Goal: Communication & Community: Answer question/provide support

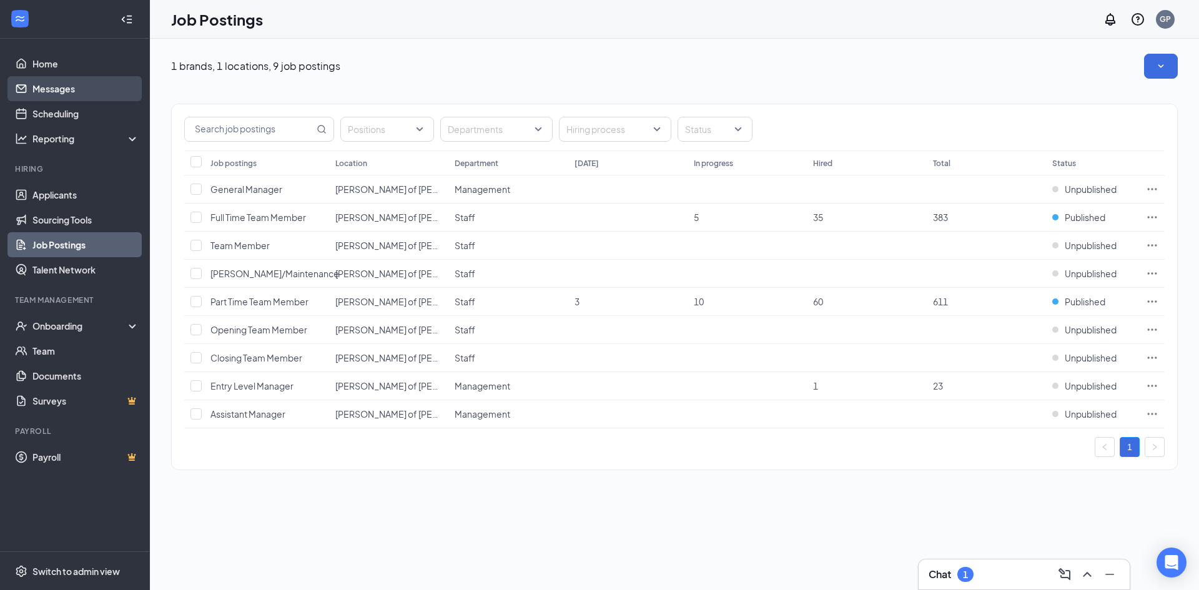
click at [78, 89] on link "Messages" at bounding box center [85, 88] width 107 height 25
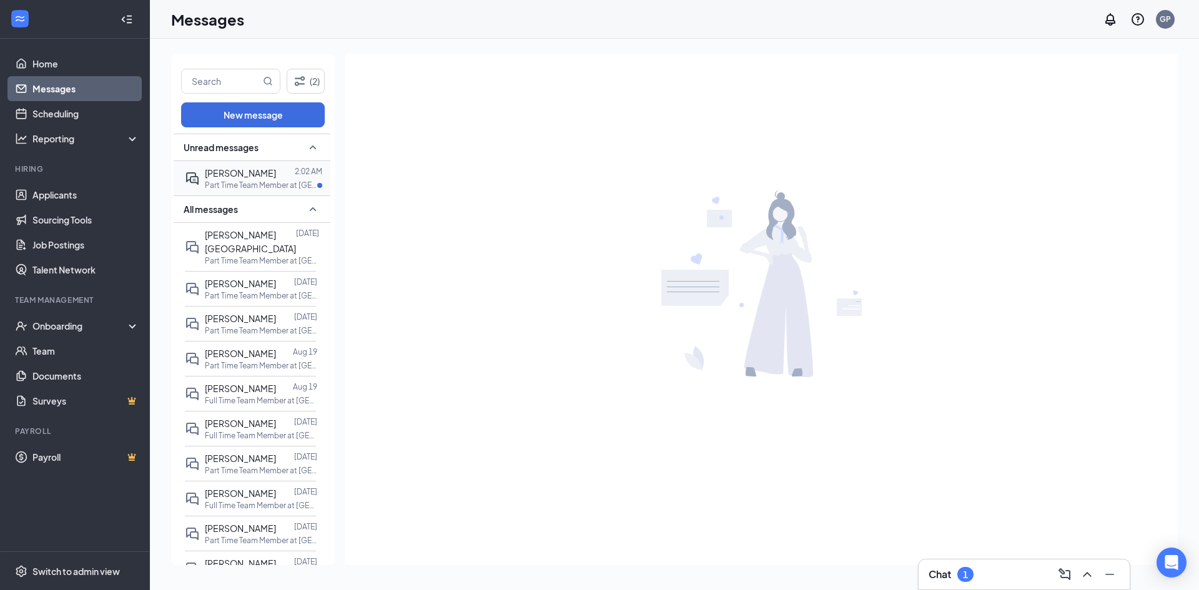
click at [225, 180] on p "Part Time Team Member at [GEOGRAPHIC_DATA][PERSON_NAME] of [PERSON_NAME][GEOGRA…" at bounding box center [261, 185] width 112 height 11
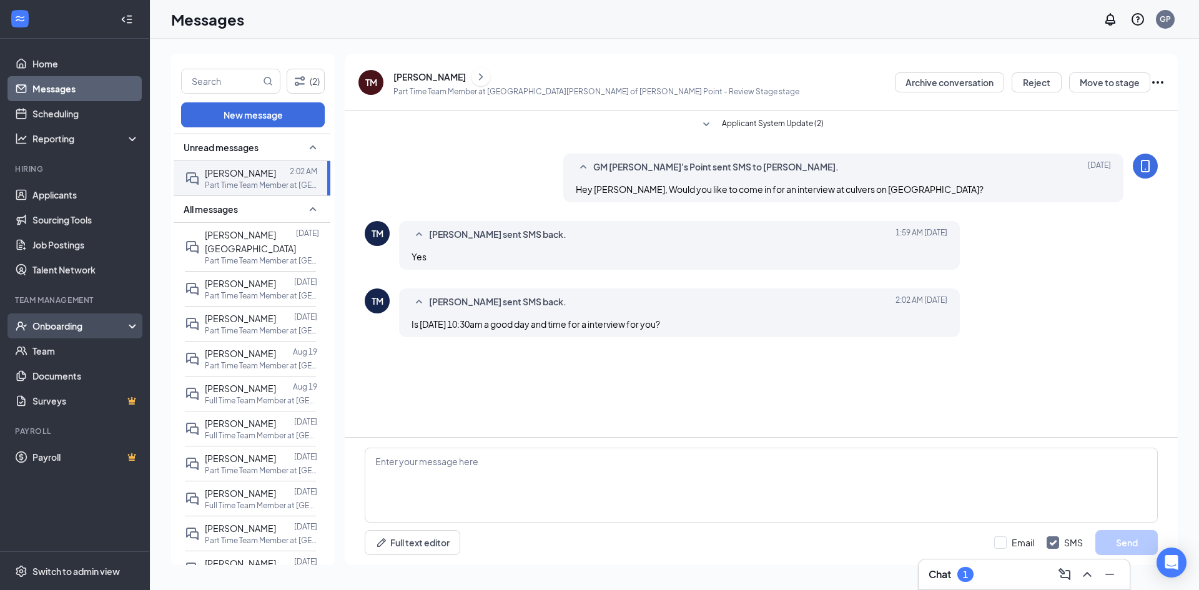
click at [59, 331] on div "Onboarding" at bounding box center [80, 326] width 96 height 12
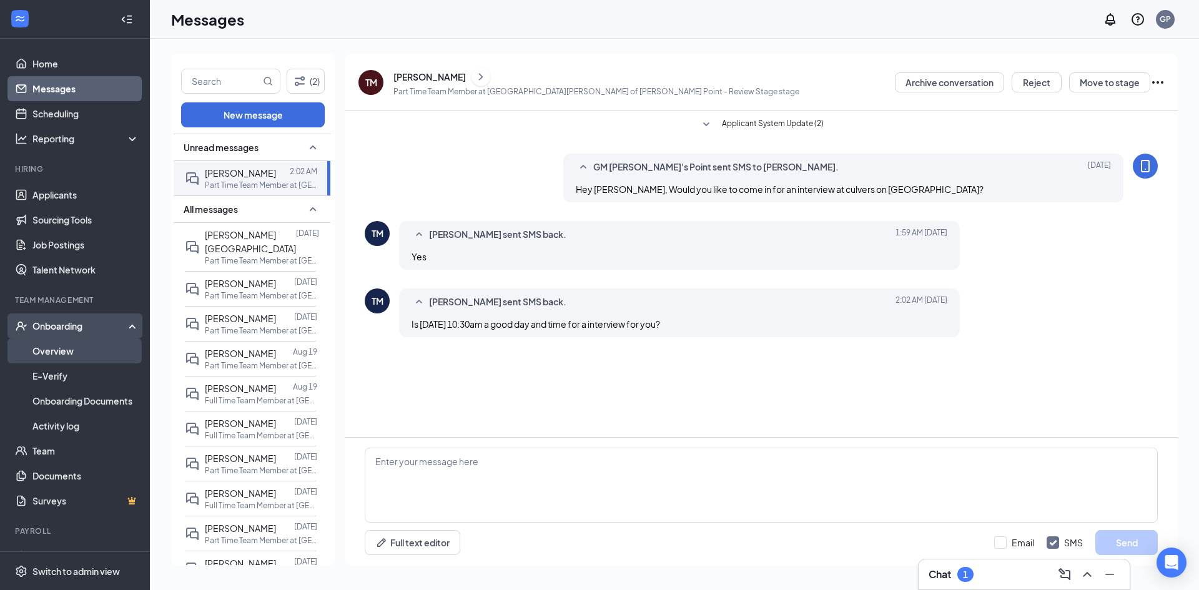
click at [58, 354] on link "Overview" at bounding box center [85, 351] width 107 height 25
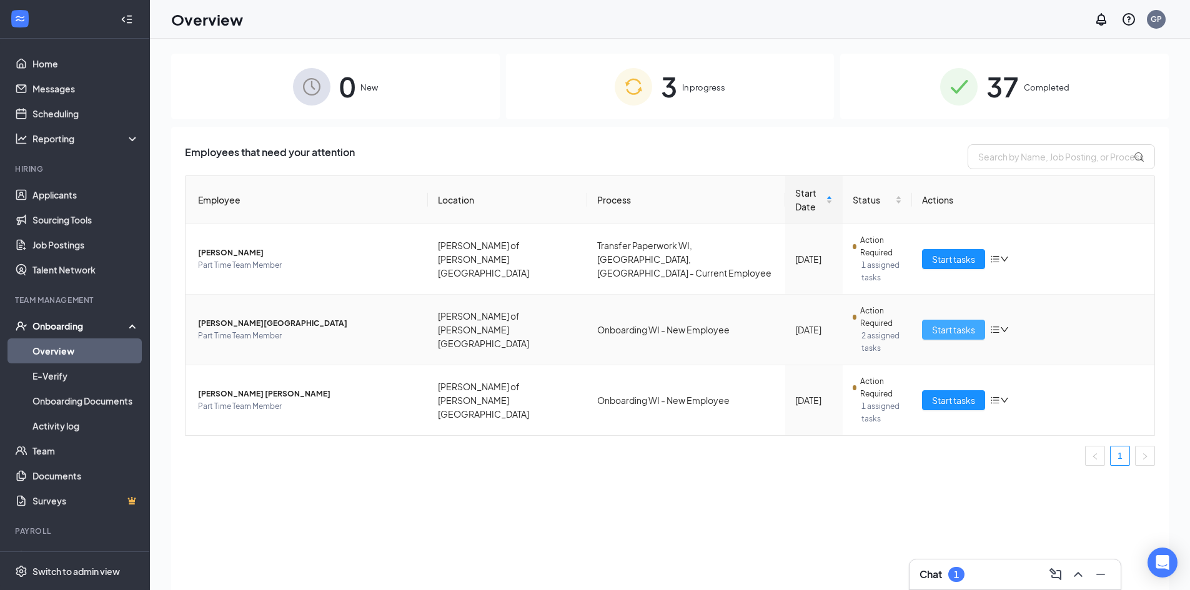
click at [928, 320] on button "Start tasks" at bounding box center [953, 330] width 63 height 20
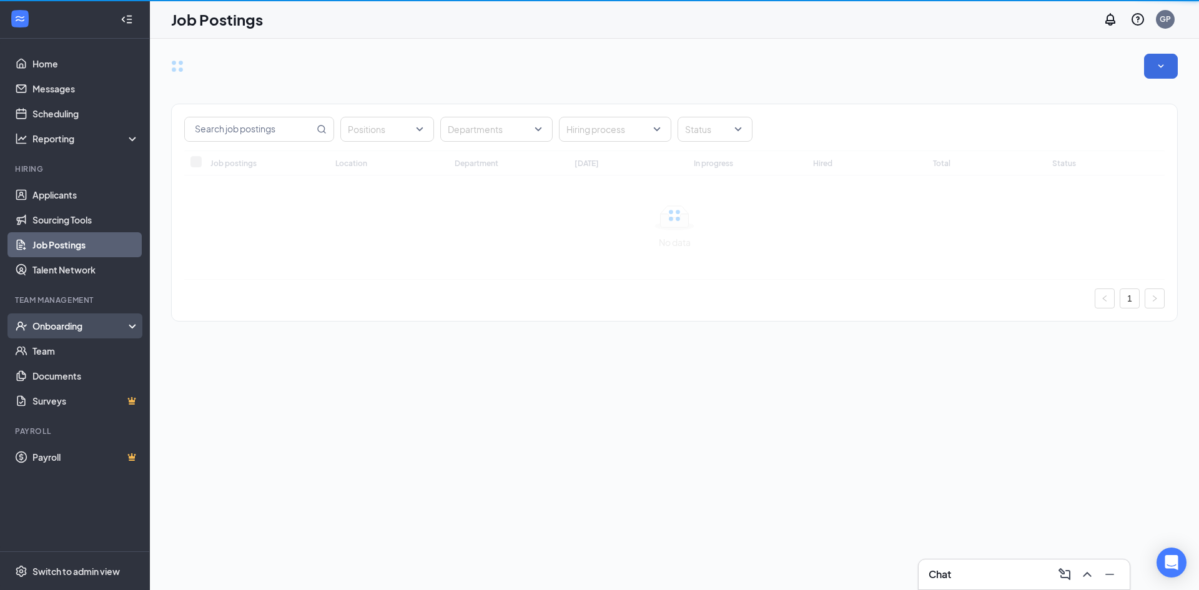
click at [64, 321] on div "Onboarding" at bounding box center [80, 326] width 96 height 12
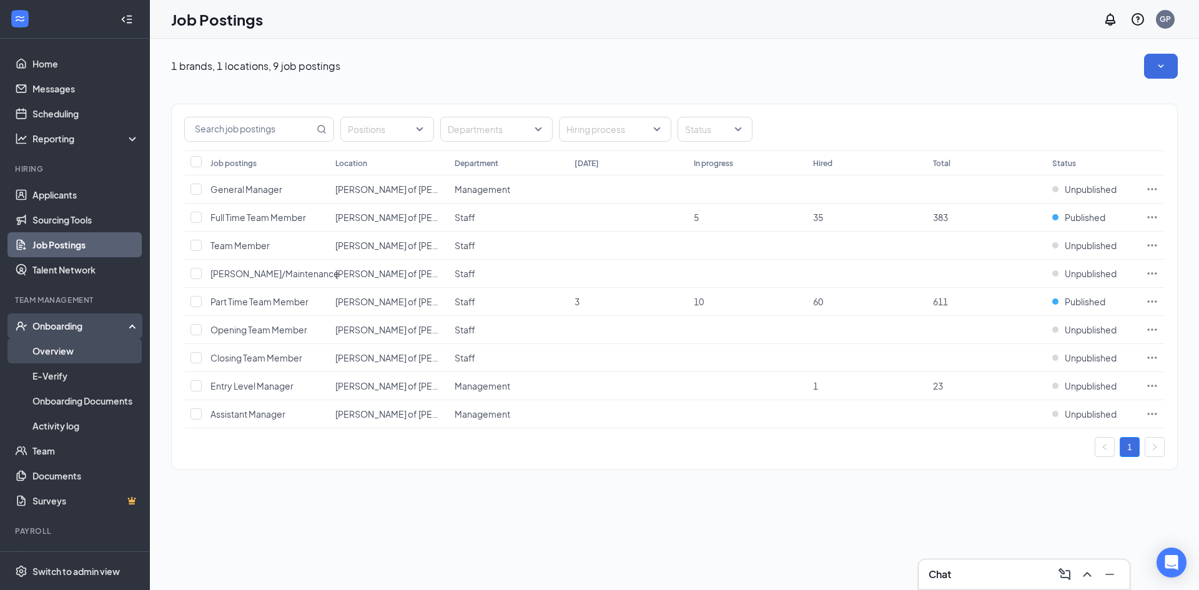
click at [63, 345] on link "Overview" at bounding box center [85, 351] width 107 height 25
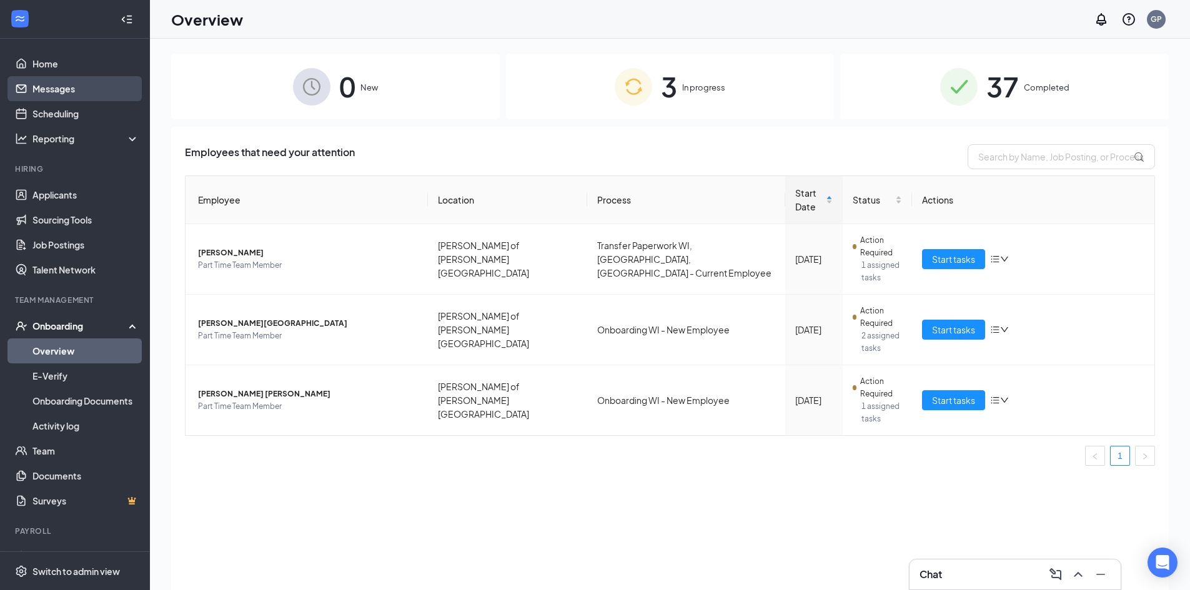
click at [57, 95] on link "Messages" at bounding box center [85, 88] width 107 height 25
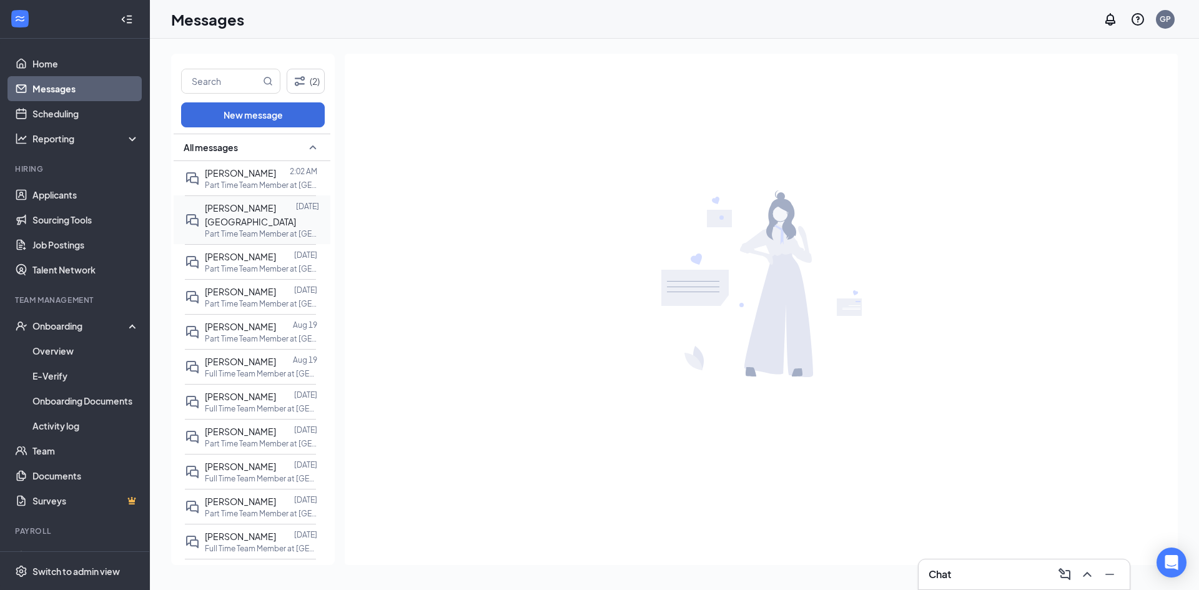
click at [234, 228] on div "[PERSON_NAME][GEOGRAPHIC_DATA]" at bounding box center [250, 214] width 91 height 27
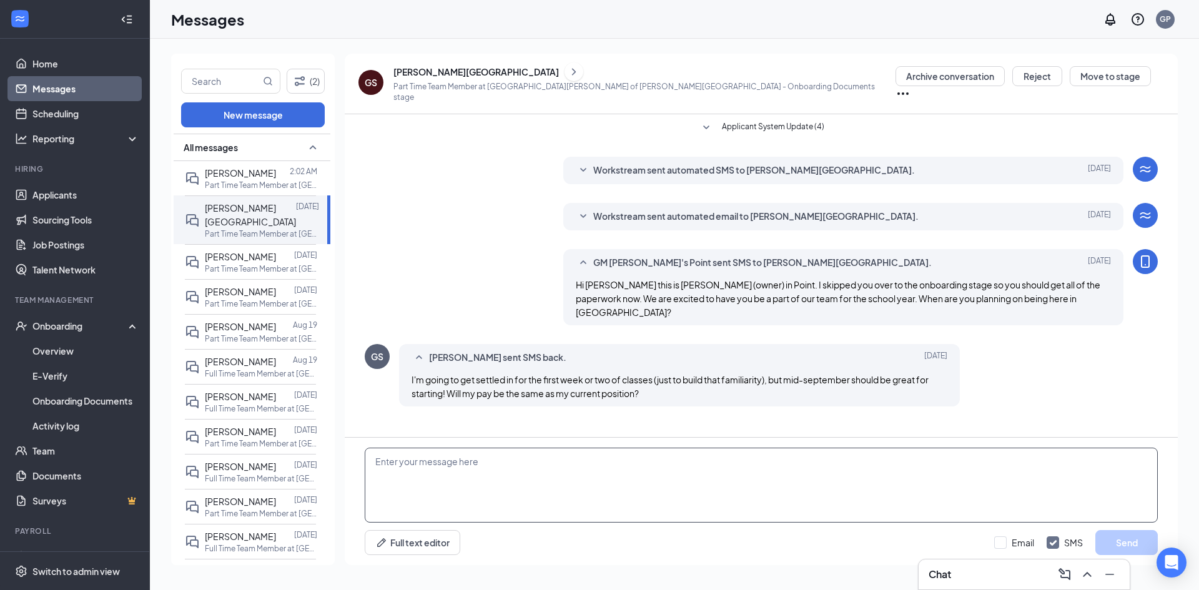
click at [517, 453] on textarea at bounding box center [761, 485] width 793 height 75
type textarea "H"
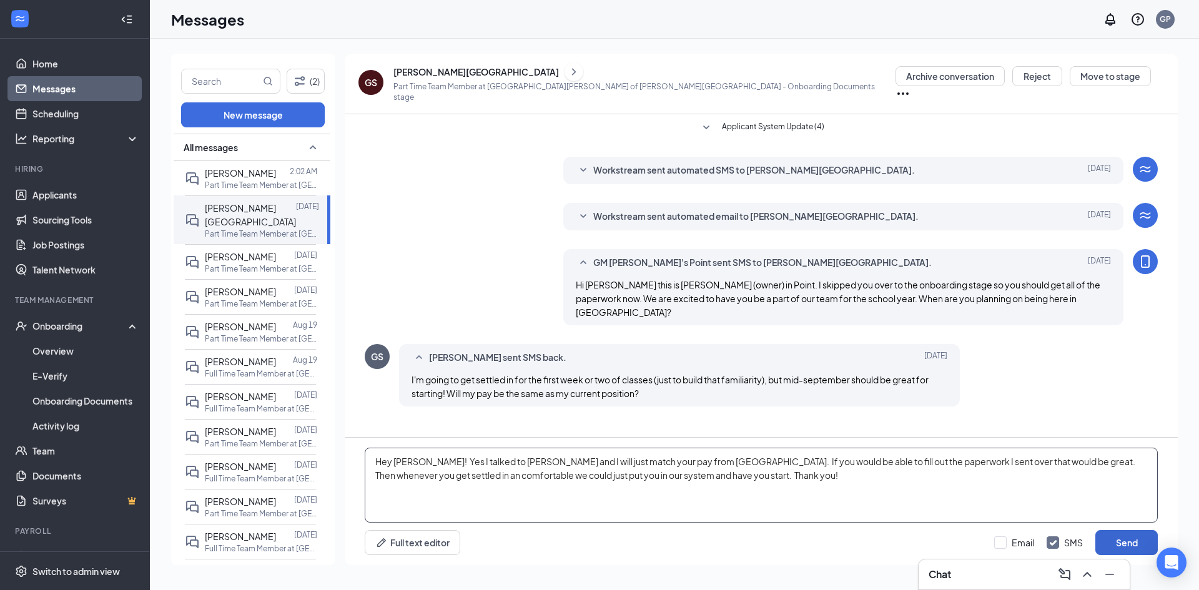
type textarea "Hey [PERSON_NAME]! Yes I talked to [PERSON_NAME] and I will just match your pay…"
click at [1130, 545] on button "Send" at bounding box center [1127, 542] width 62 height 25
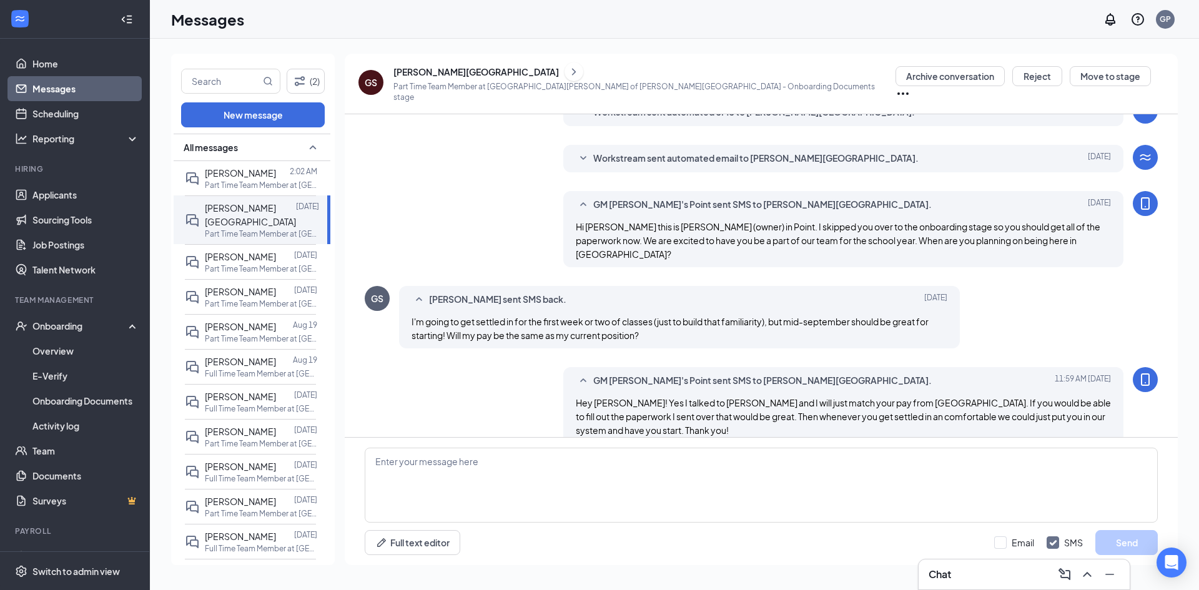
scroll to position [60, 0]
click at [245, 262] on span "[PERSON_NAME]" at bounding box center [240, 256] width 71 height 11
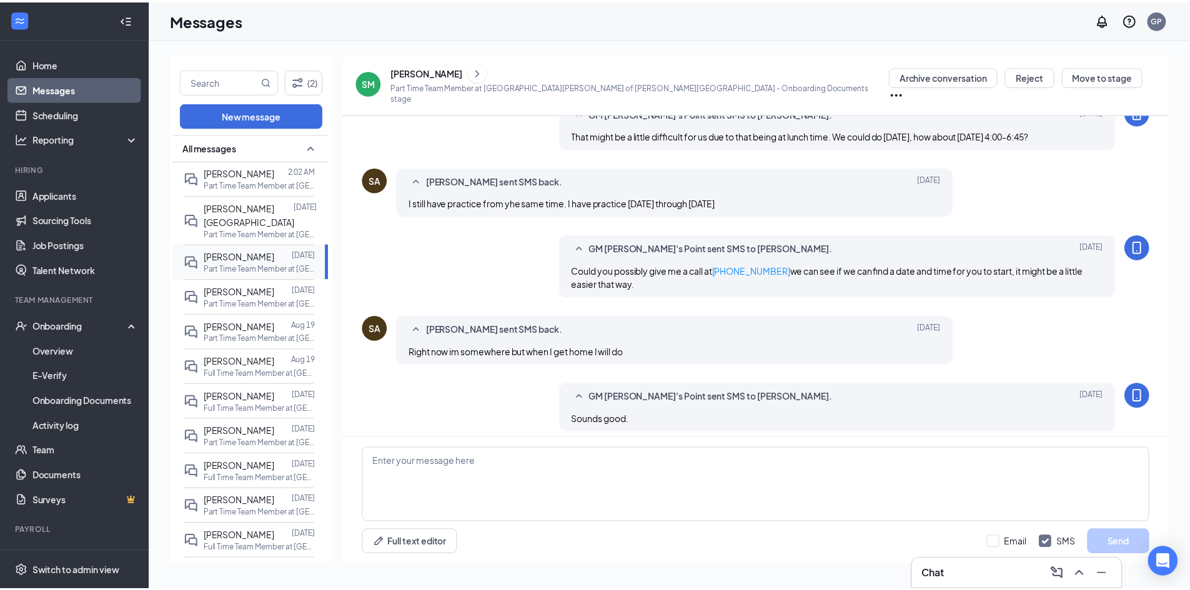
scroll to position [402, 0]
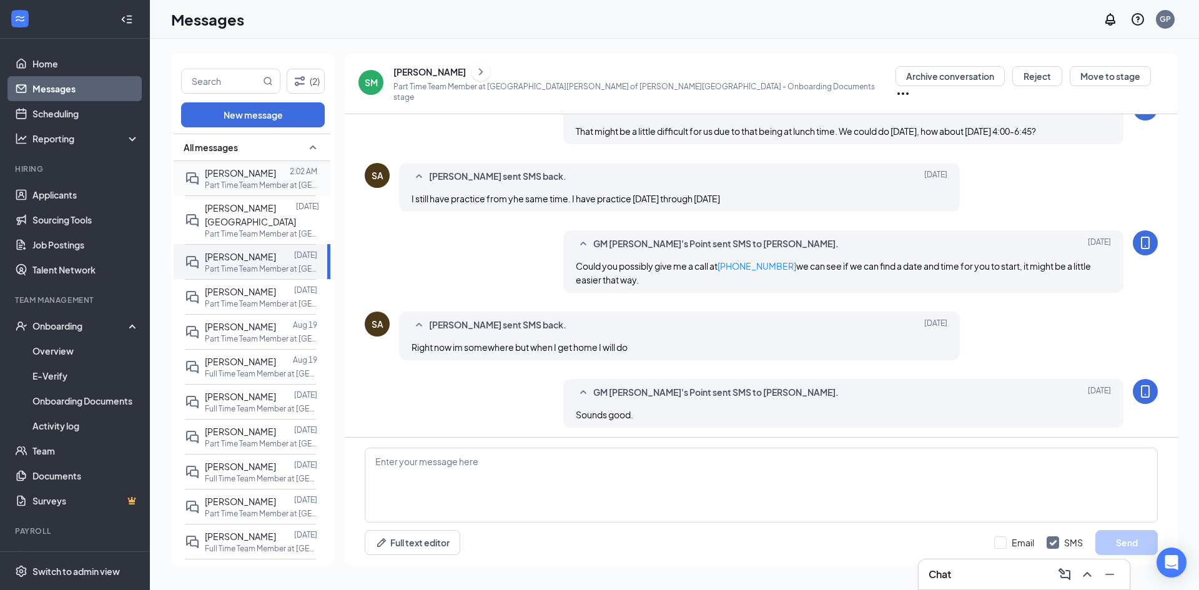
click at [240, 183] on p "Part Time Team Member at [GEOGRAPHIC_DATA][PERSON_NAME] of [PERSON_NAME][GEOGRA…" at bounding box center [261, 185] width 112 height 11
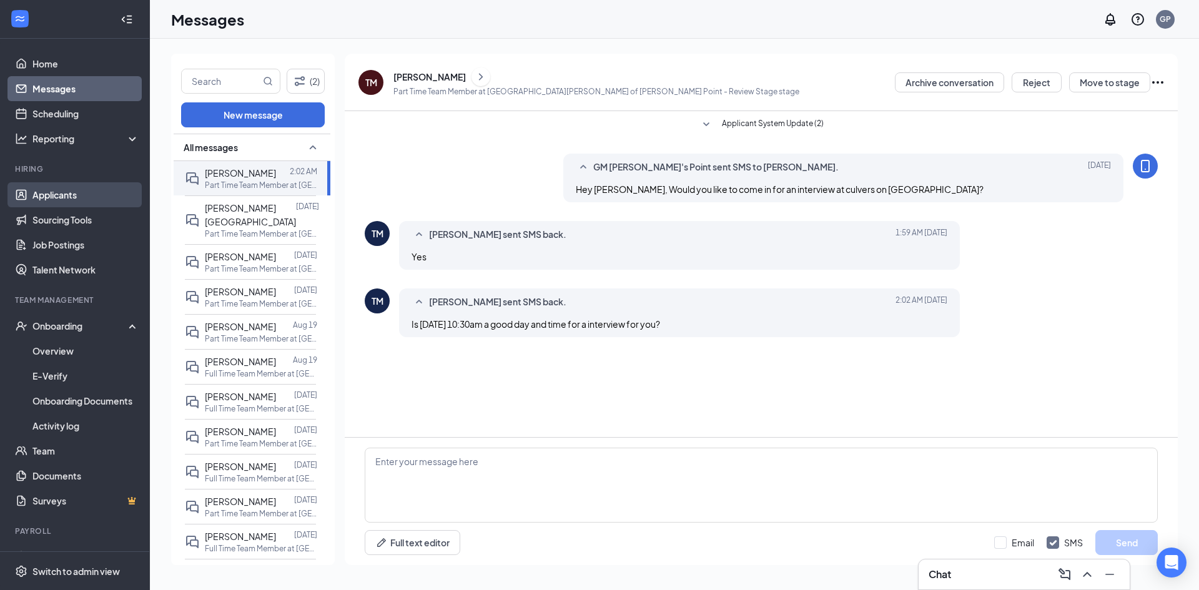
click at [64, 189] on link "Applicants" at bounding box center [85, 194] width 107 height 25
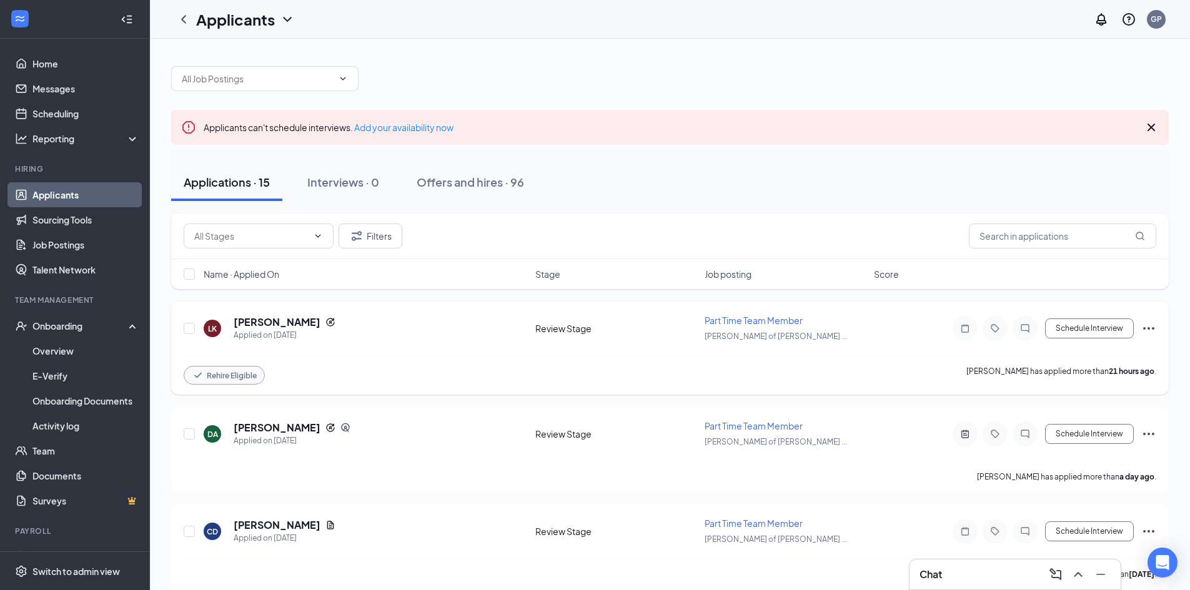
scroll to position [62, 0]
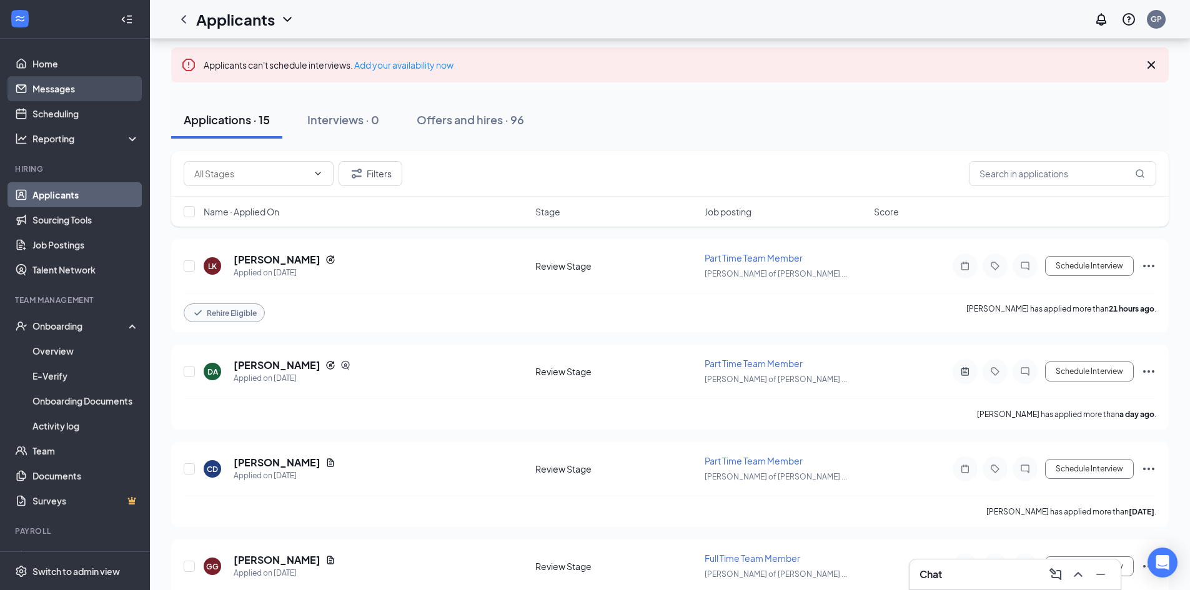
click at [62, 92] on link "Messages" at bounding box center [85, 88] width 107 height 25
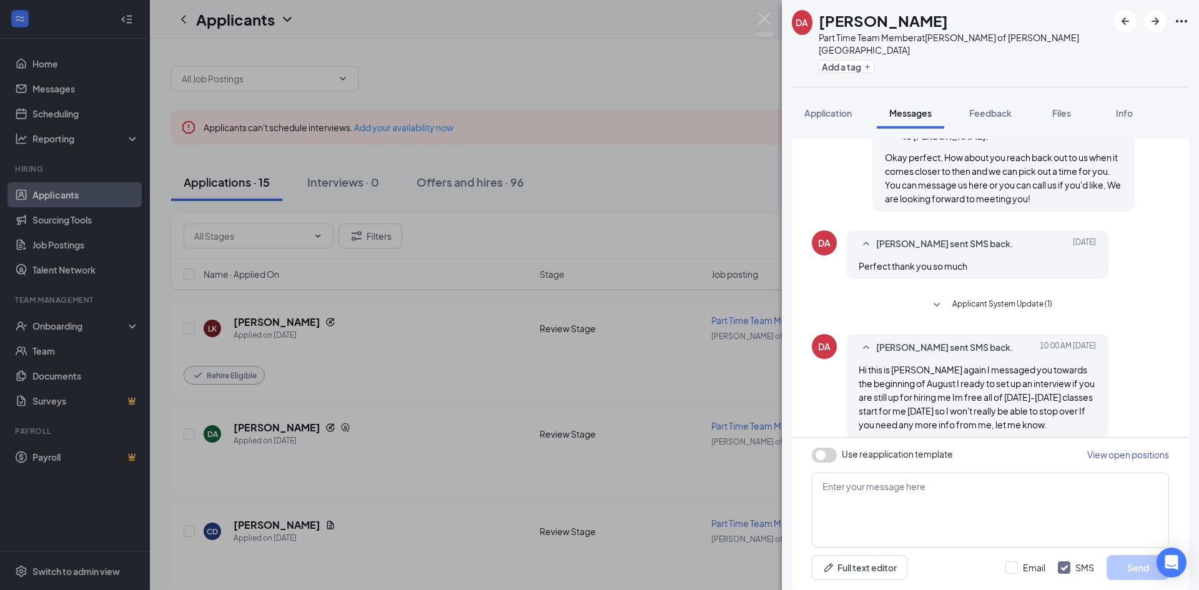
scroll to position [502, 0]
click at [913, 513] on textarea at bounding box center [990, 510] width 357 height 75
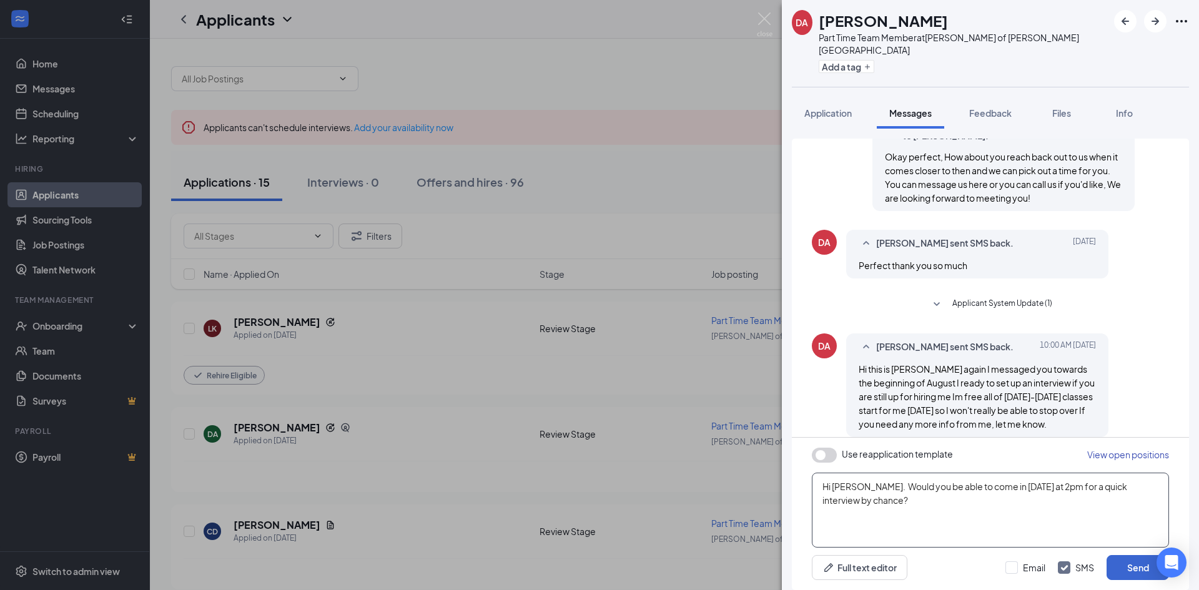
type textarea "Hi Danika. Would you be able to come in this Friday at 2pm for a quick intervie…"
click at [1130, 562] on button "Send" at bounding box center [1138, 567] width 62 height 25
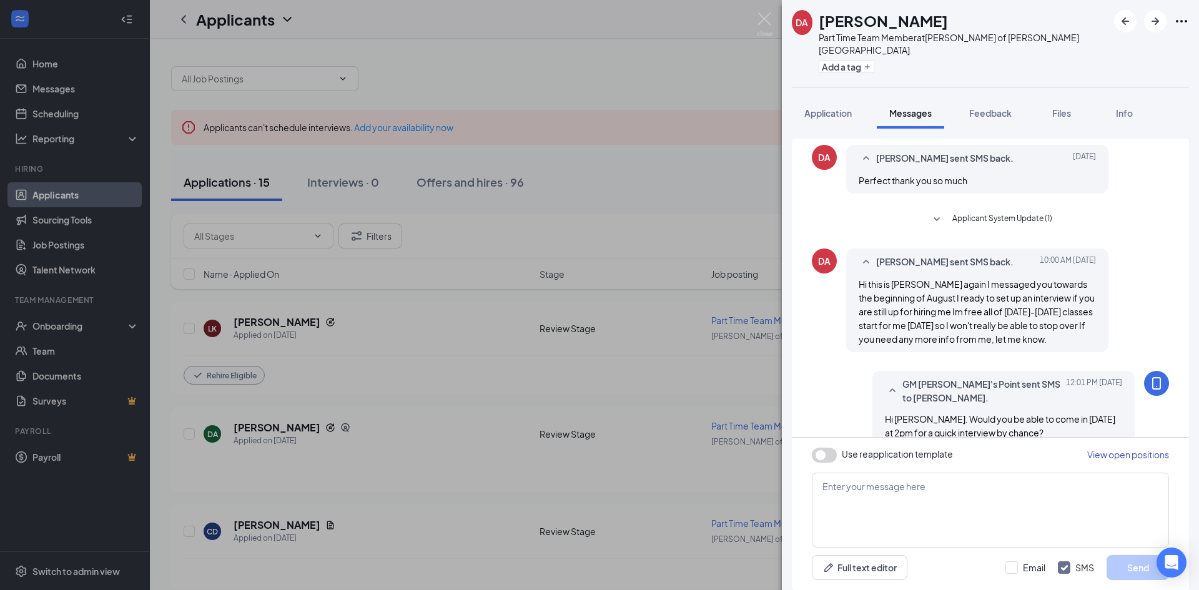
scroll to position [596, 0]
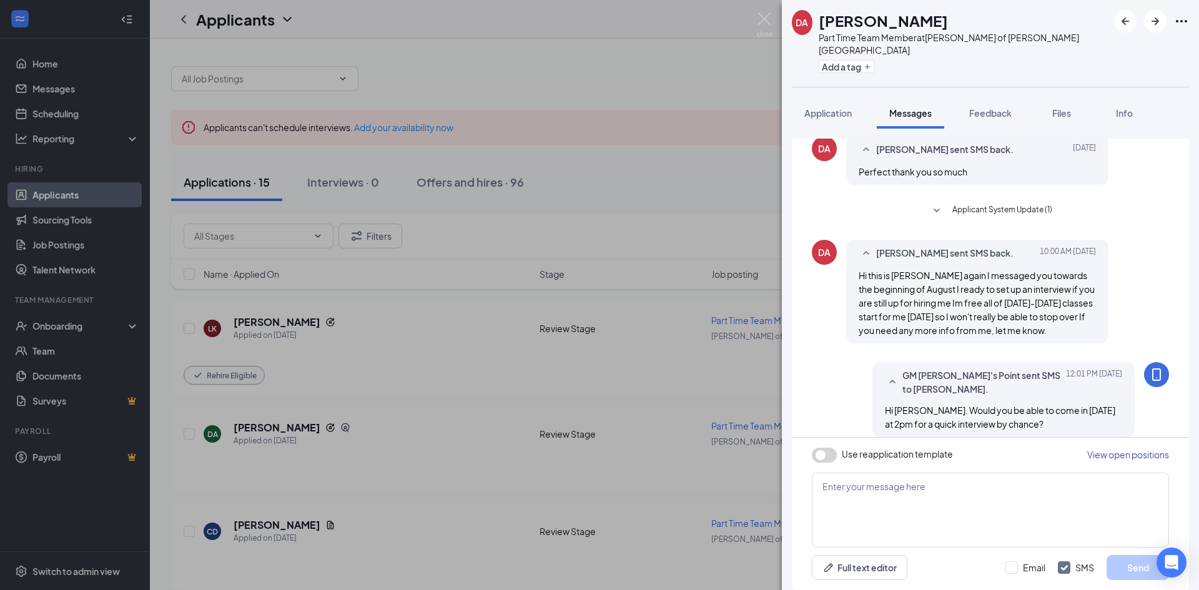
click at [268, 322] on div "DA Danika Abing Part Time Team Member at Culver's of Stevens Point Add a tag Ap…" at bounding box center [599, 295] width 1199 height 590
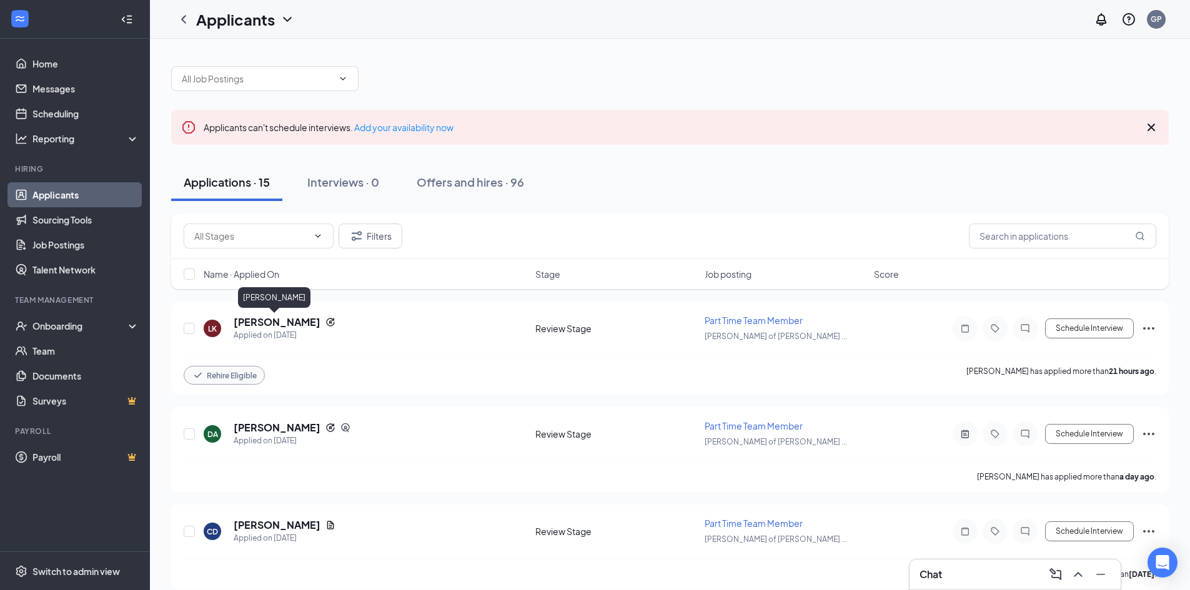
click at [268, 322] on h5 "[PERSON_NAME]" at bounding box center [277, 322] width 87 height 14
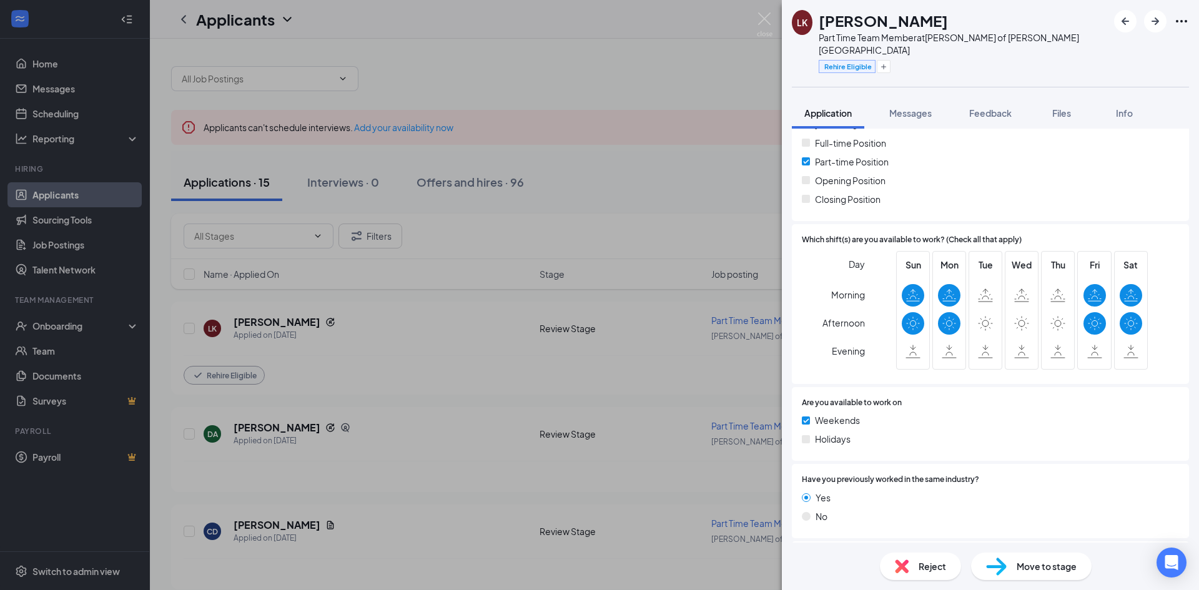
scroll to position [375, 0]
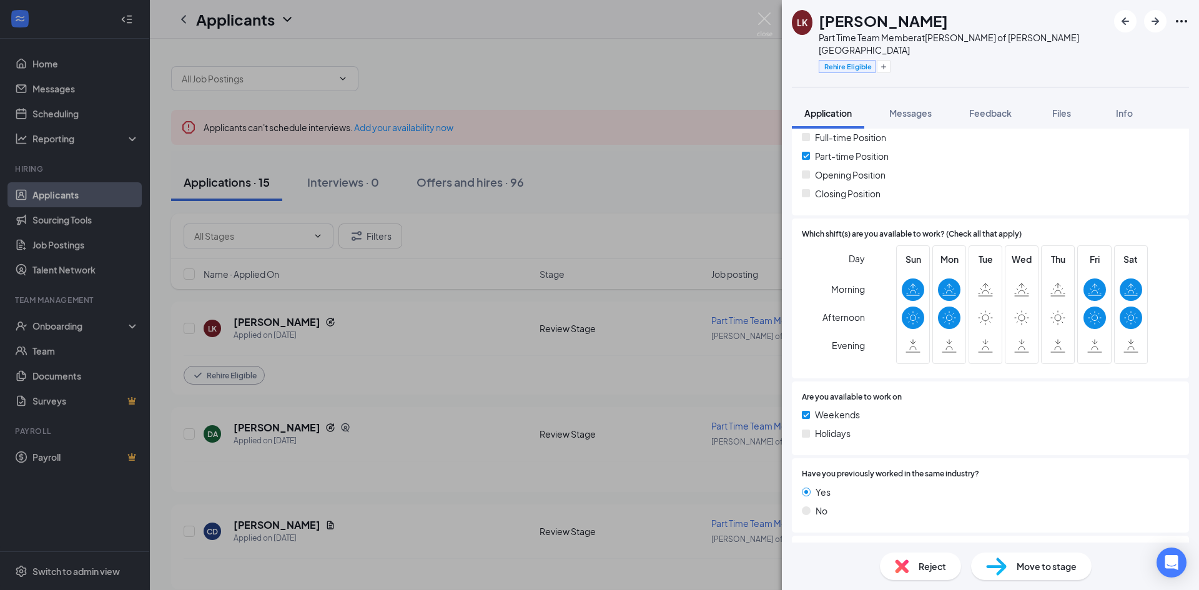
click at [53, 89] on div "LK Lorien Kautzer Part Time Team Member at Culver's of Stevens Point Rehire Eli…" at bounding box center [599, 295] width 1199 height 590
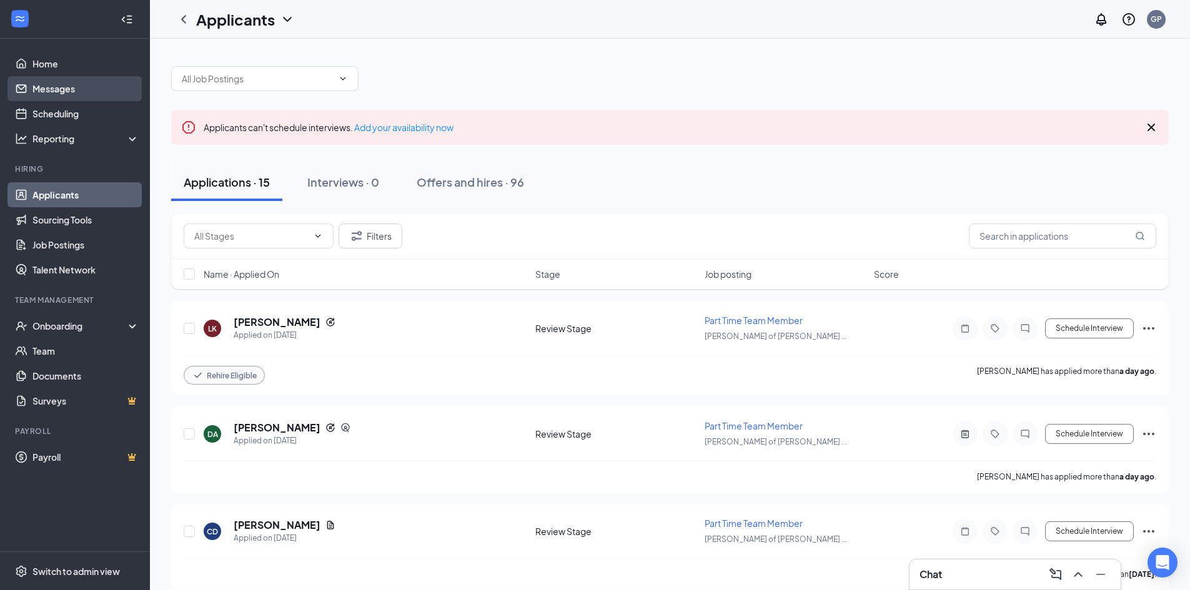
click at [53, 89] on link "Messages" at bounding box center [85, 88] width 107 height 25
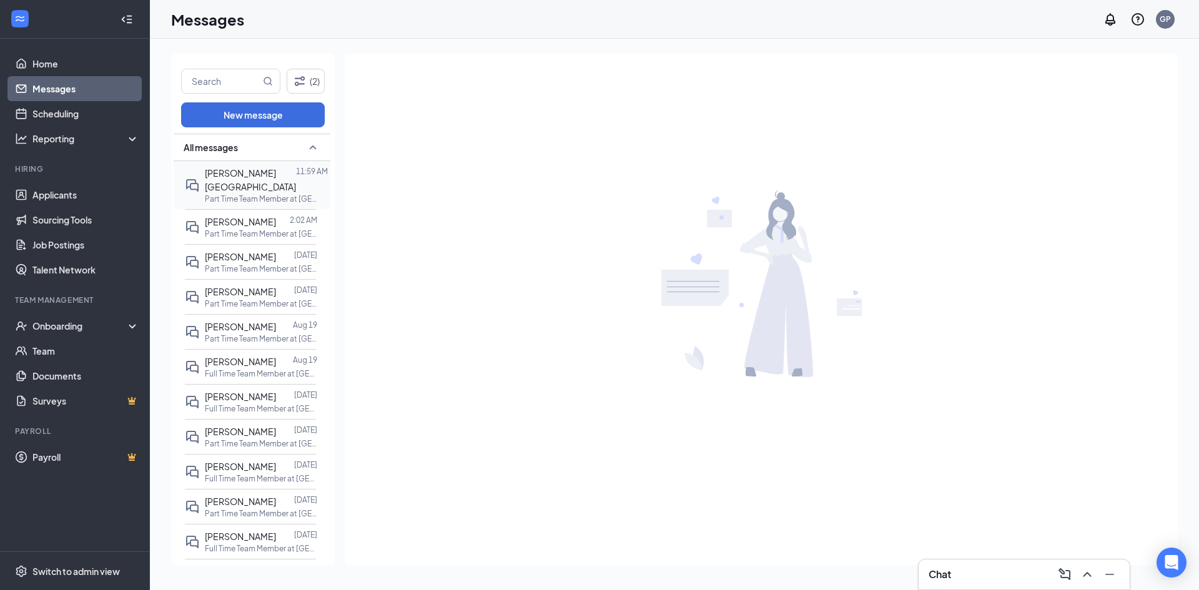
click at [227, 191] on span "[PERSON_NAME][GEOGRAPHIC_DATA]" at bounding box center [250, 179] width 91 height 25
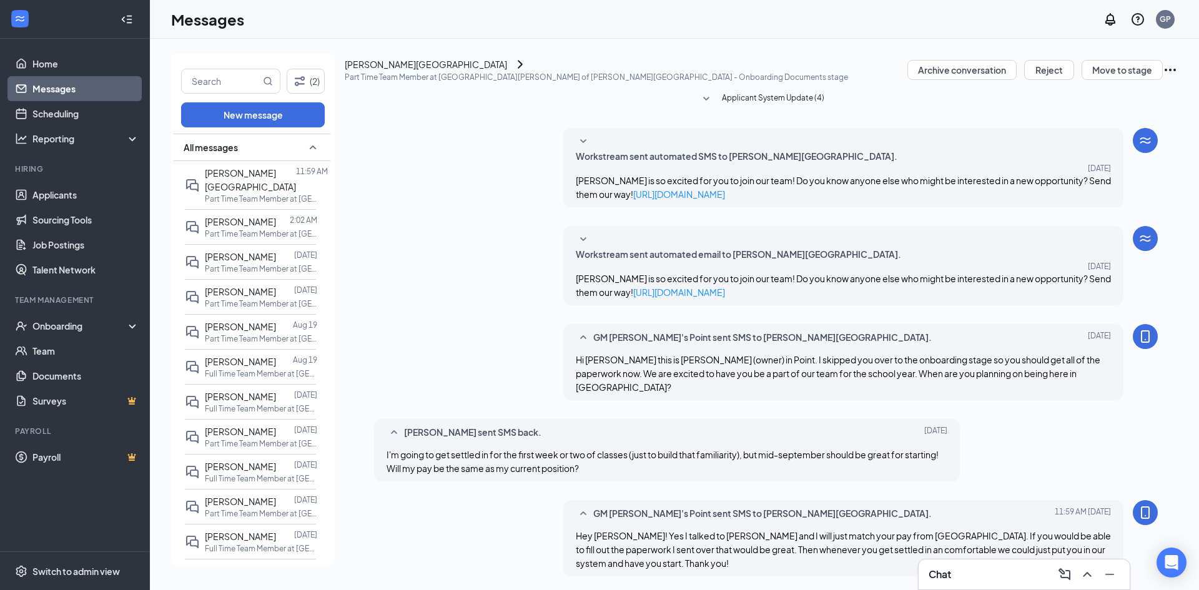
scroll to position [60, 0]
